Goal: Information Seeking & Learning: Find specific fact

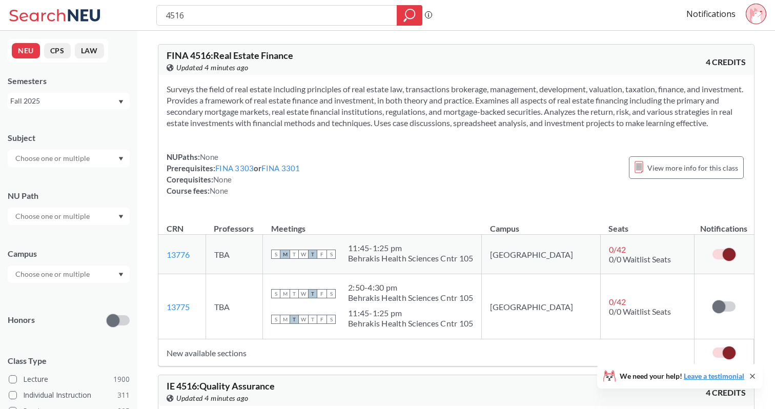
scroll to position [55, 0]
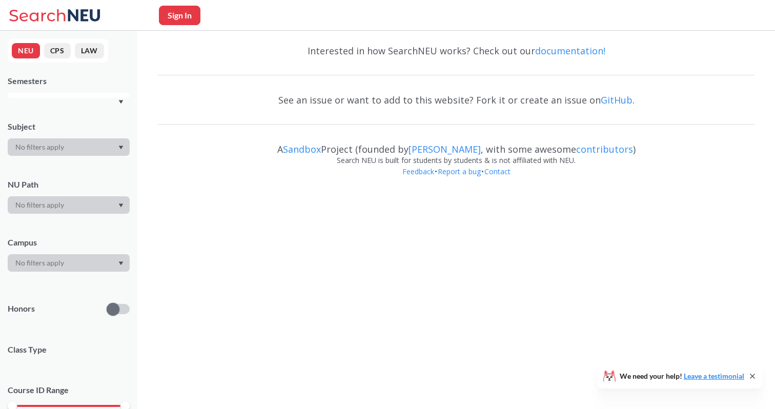
scroll to position [55, 0]
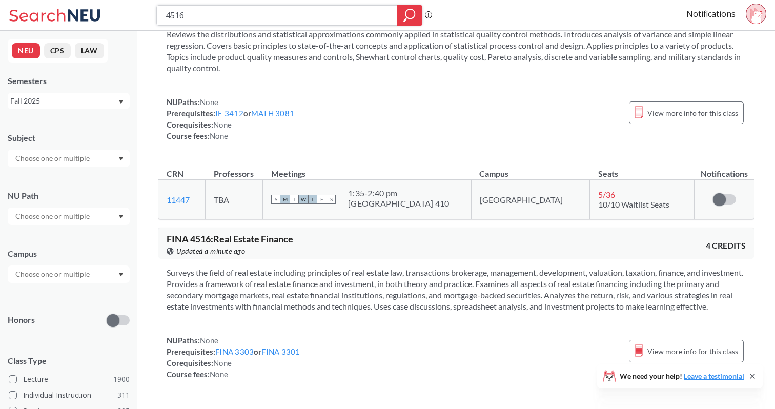
drag, startPoint x: 189, startPoint y: 19, endPoint x: 133, endPoint y: 13, distance: 56.1
click at [133, 13] on div "4516 Phrase search guarantees the exact search appears in the results. Ex. If y…" at bounding box center [387, 15] width 775 height 31
paste input "2341"
type input "2341"
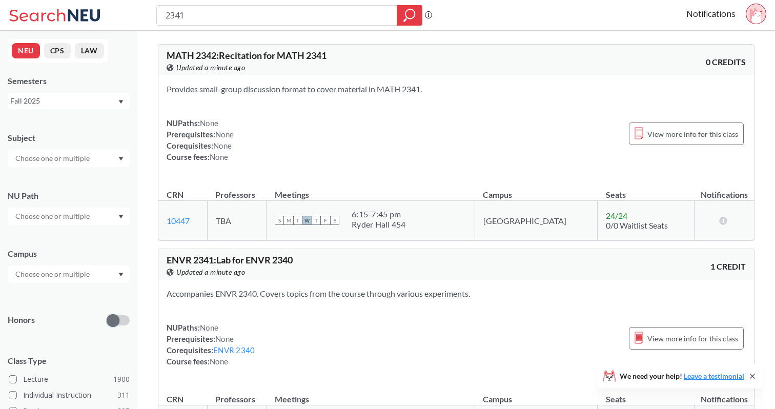
click at [184, 16] on input "2341" at bounding box center [276, 15] width 225 height 17
type input "2341"
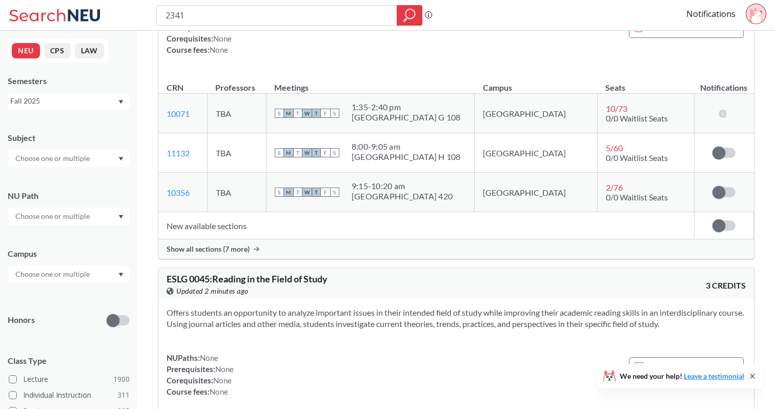
scroll to position [1672, 0]
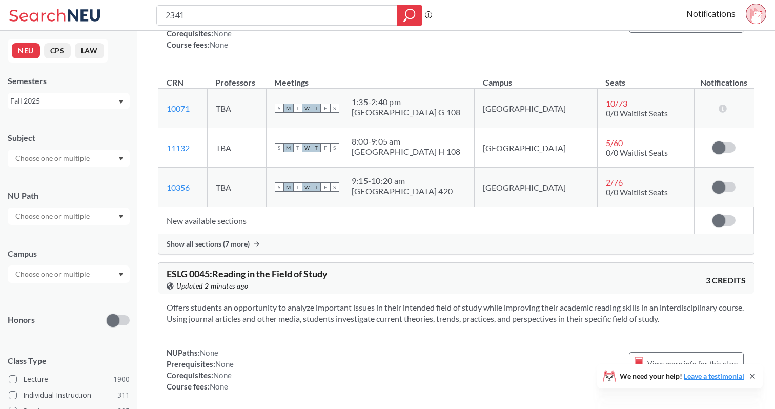
click at [245, 248] on span "Show all sections (7 more)" at bounding box center [207, 243] width 83 height 9
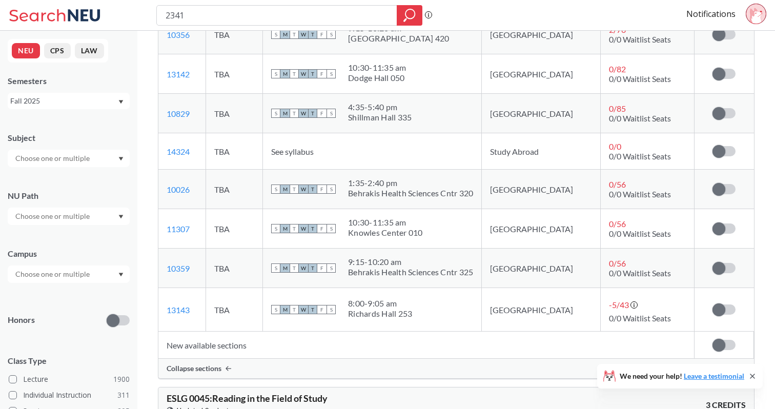
scroll to position [1833, 0]
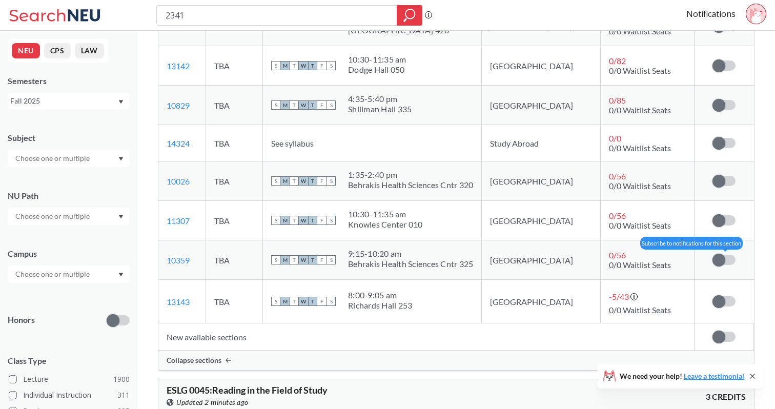
click at [717, 266] on span at bounding box center [718, 260] width 13 height 13
click at [712, 255] on input "checkbox" at bounding box center [712, 255] width 0 height 0
